Goal: Information Seeking & Learning: Learn about a topic

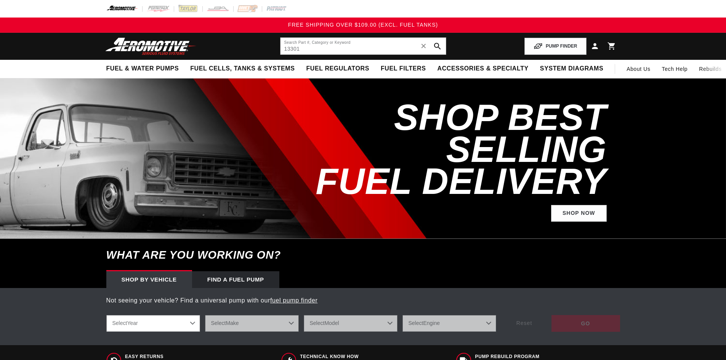
type input "13301"
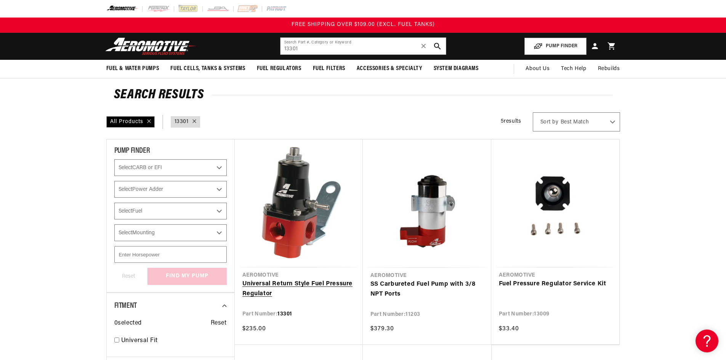
click at [283, 286] on link "Universal Return Style Fuel Pressure Regulator" at bounding box center [298, 288] width 113 height 19
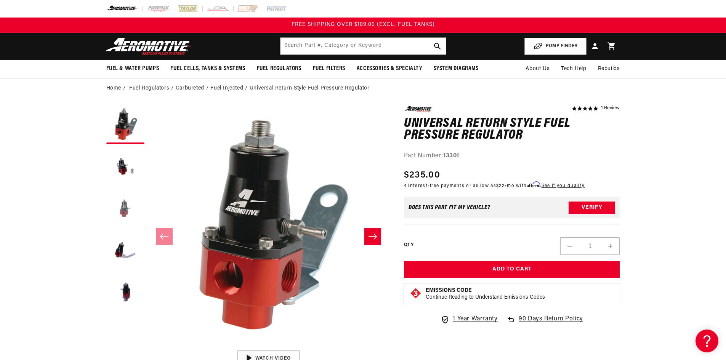
click at [115, 200] on button "Load image 3 in gallery view" at bounding box center [125, 209] width 38 height 38
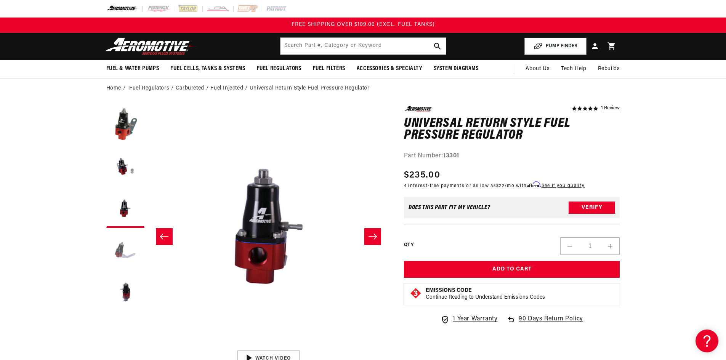
click at [123, 247] on button "Load image 4 in gallery view" at bounding box center [125, 251] width 38 height 38
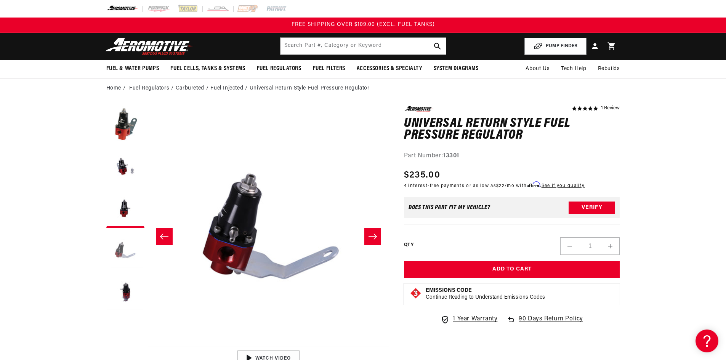
scroll to position [0, 722]
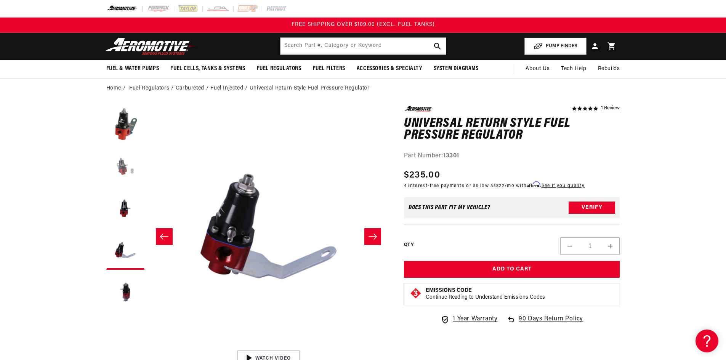
click at [121, 176] on button "Load image 2 in gallery view" at bounding box center [125, 167] width 38 height 38
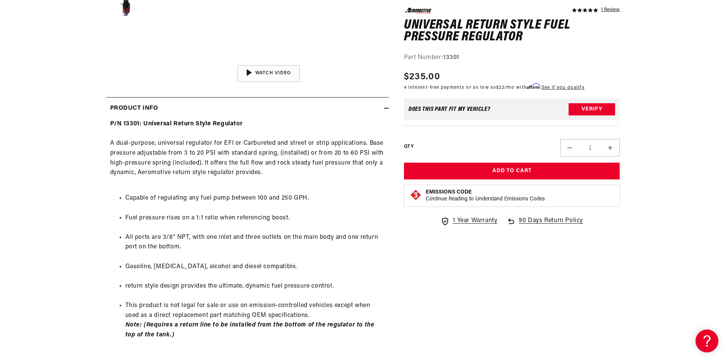
scroll to position [305, 0]
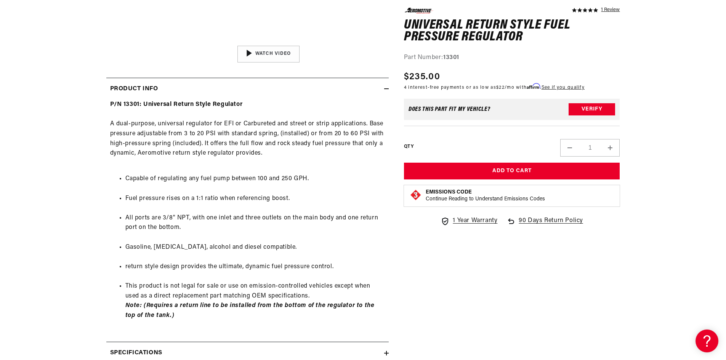
click at [285, 271] on li "return style design provides the ultimate, dynamic fuel pressure control." at bounding box center [254, 267] width 259 height 10
click at [338, 177] on li "Capable of regulating any fuel pump between 100 and 250 GPH." at bounding box center [254, 179] width 259 height 10
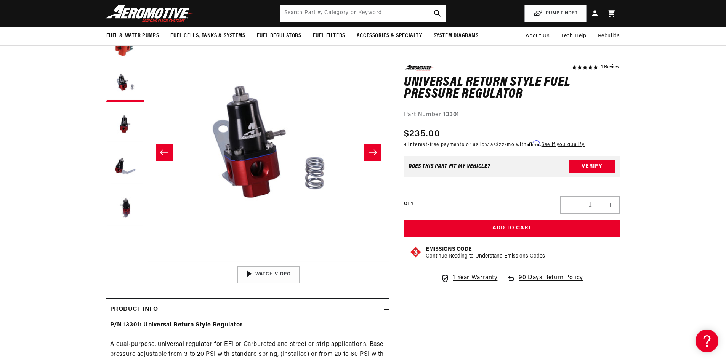
scroll to position [76, 0]
